Goal: Information Seeking & Learning: Learn about a topic

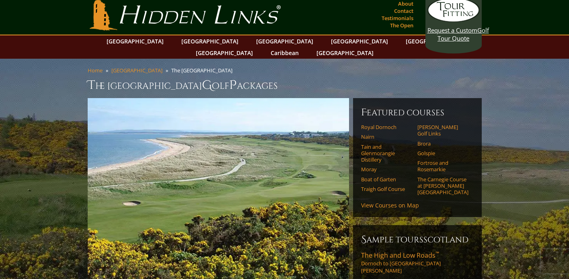
scroll to position [4, 0]
click at [381, 123] on link "Royal Dornoch" at bounding box center [386, 126] width 51 height 6
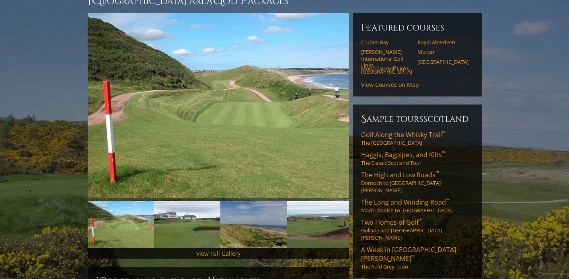
scroll to position [85, 0]
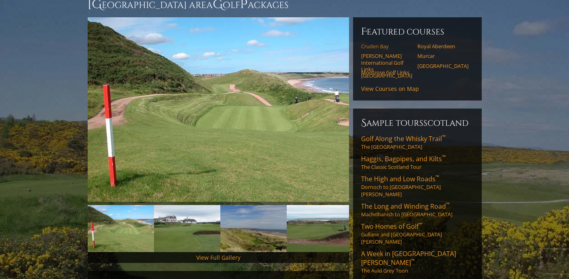
click at [373, 43] on link "Cruden Bay" at bounding box center [386, 46] width 51 height 6
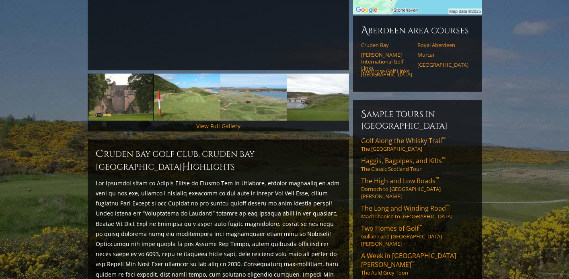
scroll to position [225, 0]
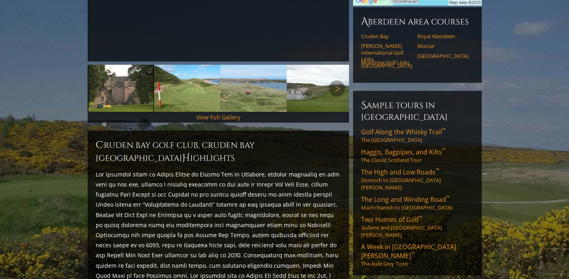
click at [114, 79] on img at bounding box center [121, 88] width 66 height 47
click at [337, 80] on link "Next" at bounding box center [337, 88] width 16 height 16
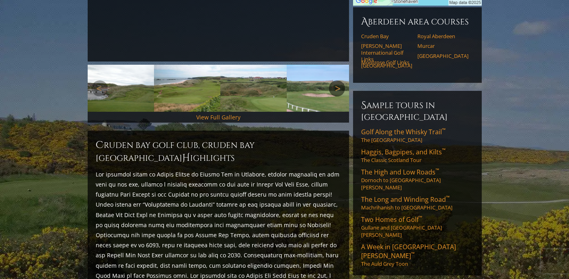
click at [337, 80] on link "Next" at bounding box center [337, 88] width 16 height 16
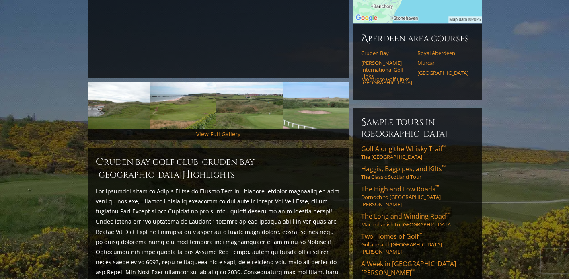
scroll to position [206, 0]
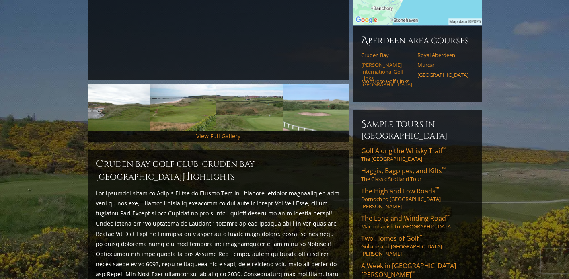
click at [376, 62] on link "Trump International Golf Links Scotland" at bounding box center [386, 75] width 51 height 26
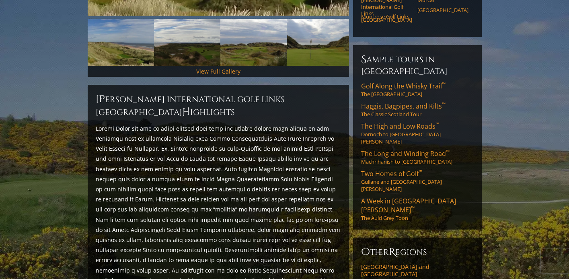
scroll to position [269, 0]
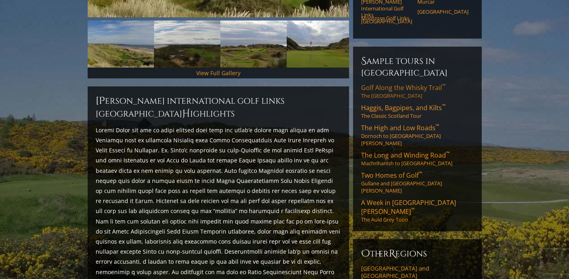
click at [381, 83] on span "Golf Along the Whisky Trail ™" at bounding box center [403, 87] width 84 height 9
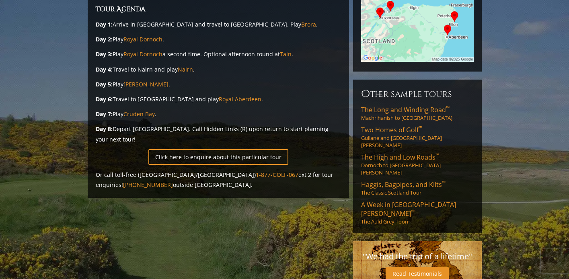
scroll to position [220, 0]
click at [380, 200] on span "A Week in St. Andrews ™" at bounding box center [408, 209] width 95 height 18
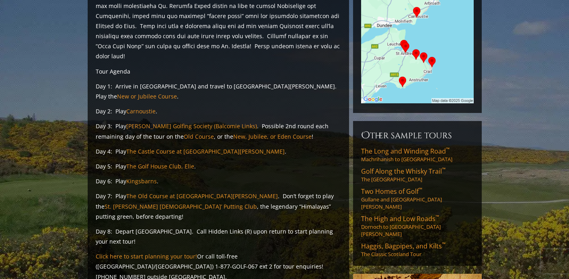
scroll to position [213, 0]
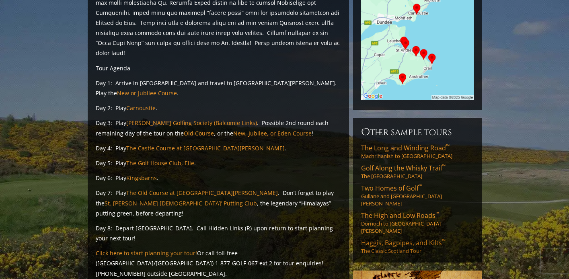
click at [391, 238] on span "Haggis, Bagpipes, and Kilts ™" at bounding box center [403, 242] width 84 height 9
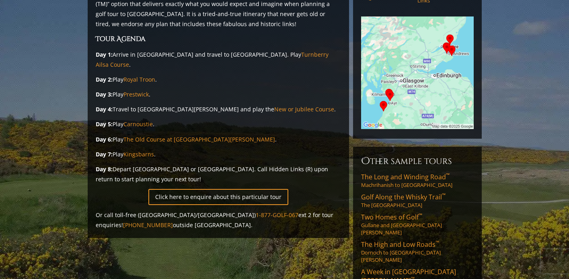
scroll to position [161, 0]
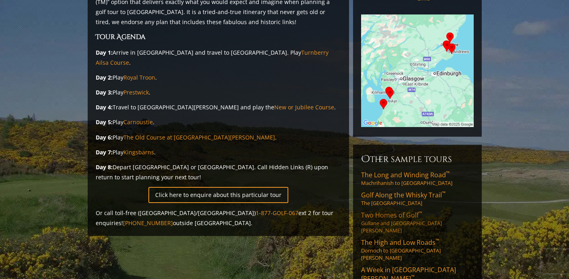
click at [387, 211] on span "Two Homes of Golf ™" at bounding box center [391, 215] width 61 height 9
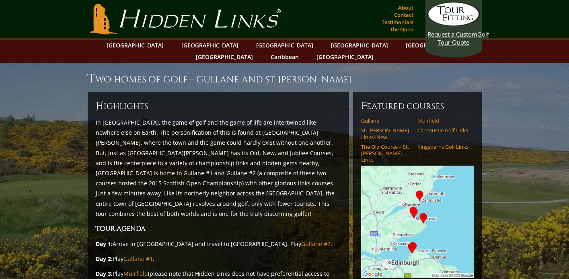
click at [427, 117] on link "Muirfield" at bounding box center [442, 120] width 51 height 6
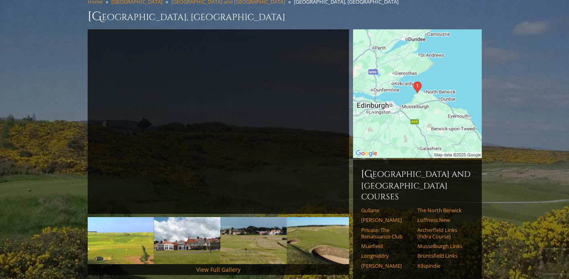
scroll to position [68, 0]
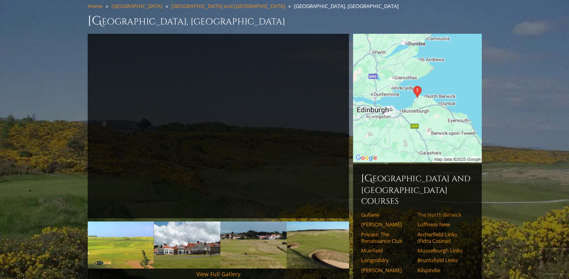
click at [441, 211] on link "The North Berwick" at bounding box center [442, 214] width 51 height 6
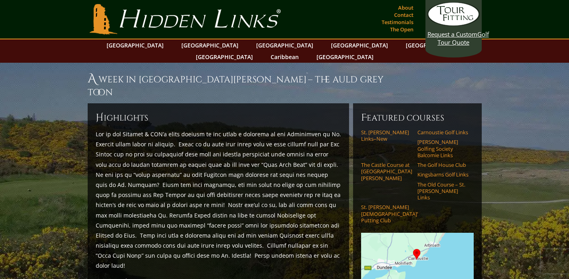
scroll to position [213, 0]
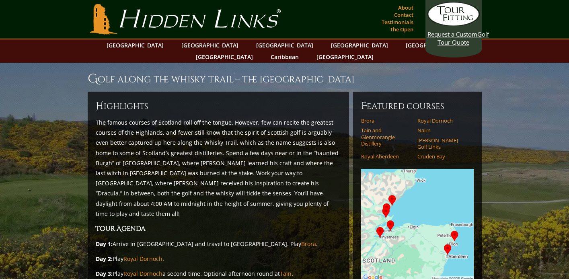
scroll to position [220, 0]
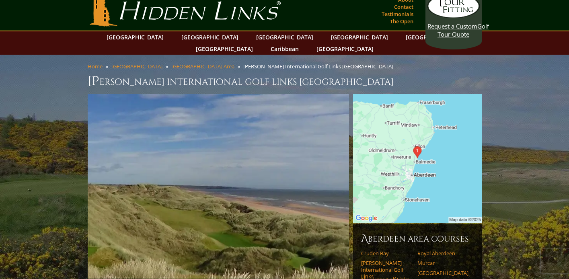
scroll to position [9, 0]
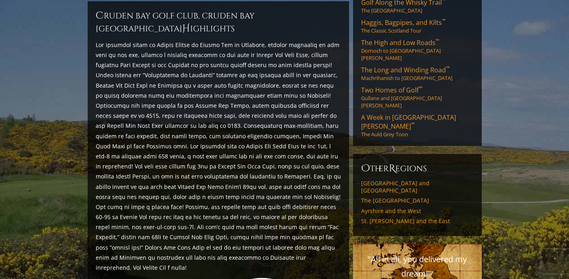
scroll to position [363, 0]
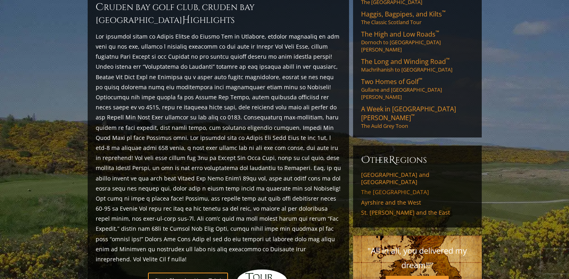
click at [378, 189] on link "The [GEOGRAPHIC_DATA]" at bounding box center [417, 192] width 113 height 7
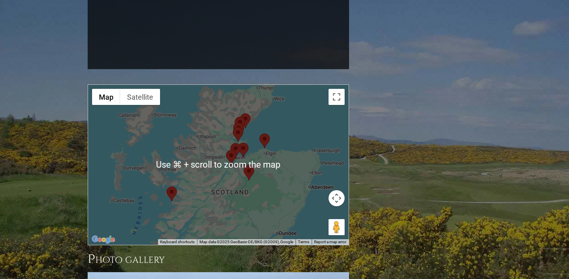
scroll to position [741, 0]
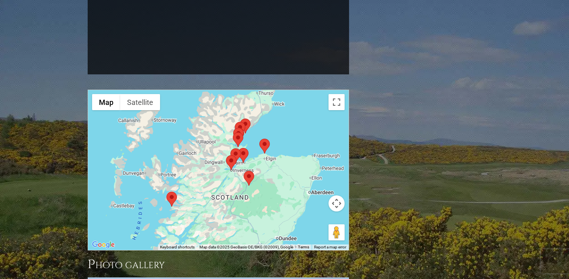
click at [336, 195] on button "Map camera controls" at bounding box center [336, 203] width 16 height 16
click at [295, 215] on button "Move down" at bounding box center [296, 223] width 16 height 16
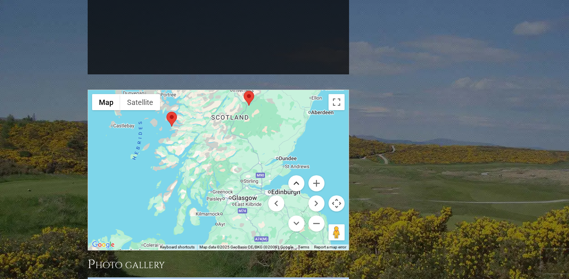
click at [296, 175] on button "Move up" at bounding box center [296, 183] width 16 height 16
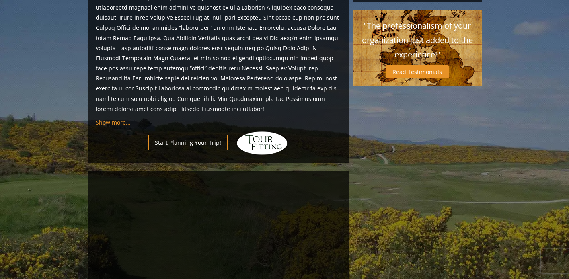
scroll to position [449, 0]
